Goal: Find specific page/section: Find specific page/section

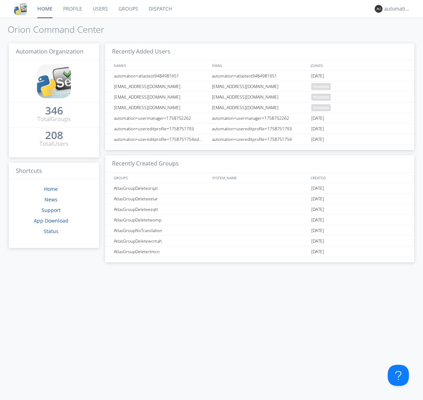
click at [160, 9] on link "Dispatch" at bounding box center [160, 9] width 34 height 18
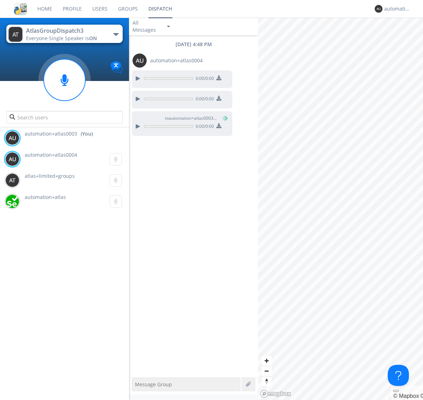
click at [116, 34] on div "button" at bounding box center [116, 34] width 6 height 3
click at [0, 0] on span "AtlasGroupDispatch" at bounding box center [0, 0] width 0 height 0
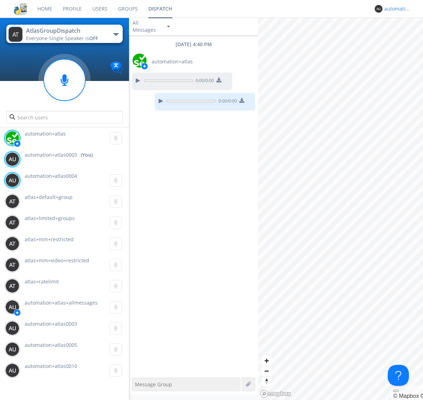
click at [395, 9] on div "automation+atlas0003" at bounding box center [397, 8] width 26 height 7
